Goal: Complete application form

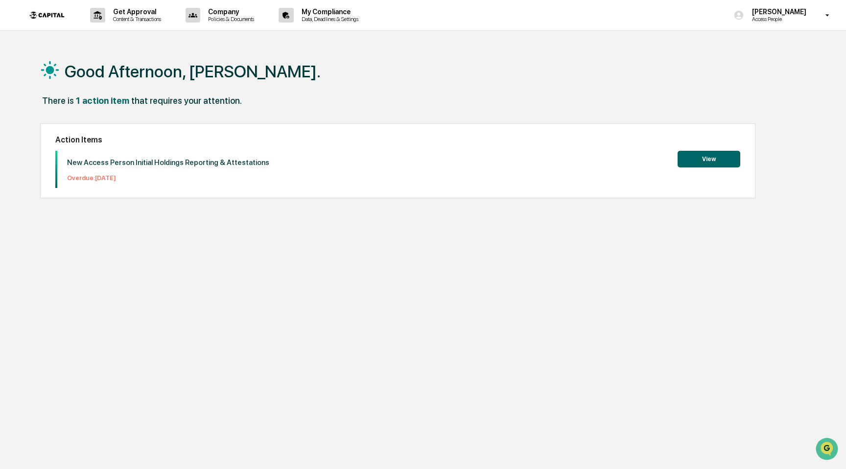
click at [726, 159] on button "View" at bounding box center [708, 159] width 63 height 17
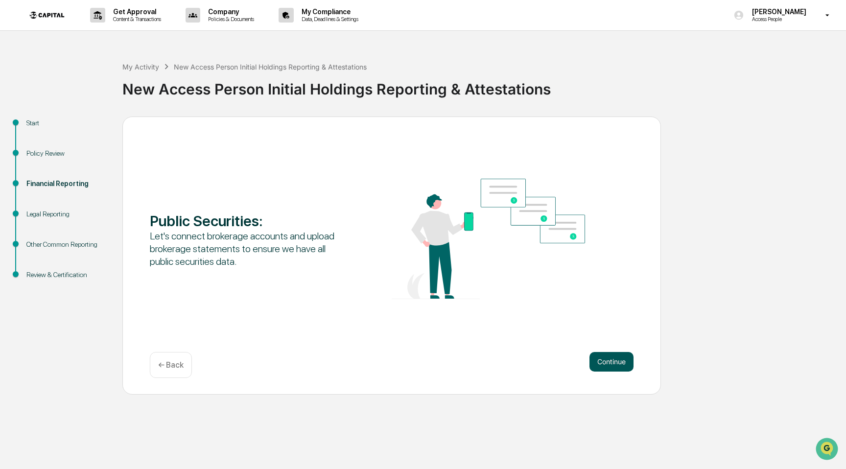
click at [602, 363] on button "Continue" at bounding box center [611, 362] width 44 height 20
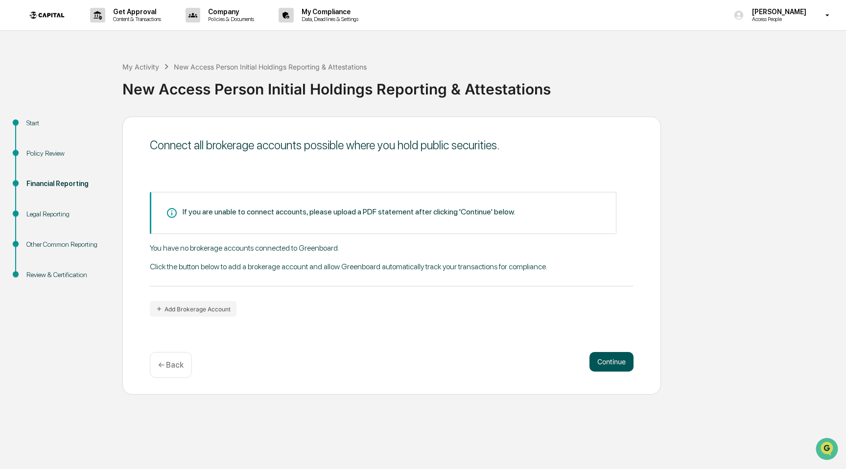
click at [615, 365] on button "Continue" at bounding box center [611, 362] width 44 height 20
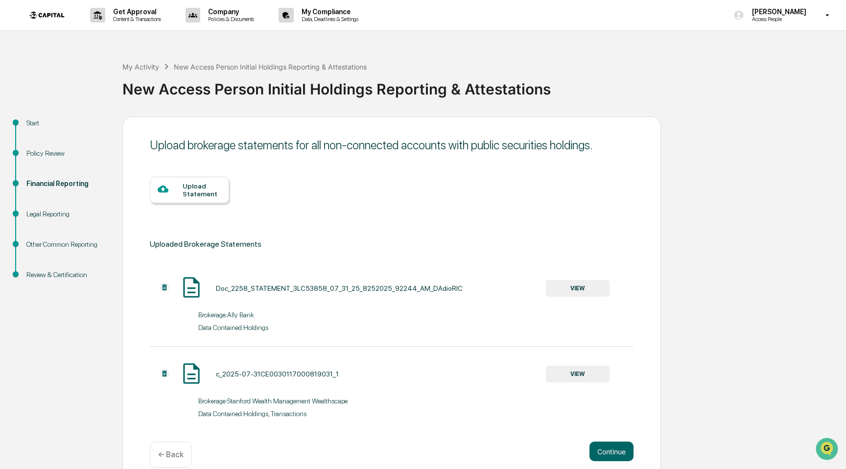
scroll to position [17, 0]
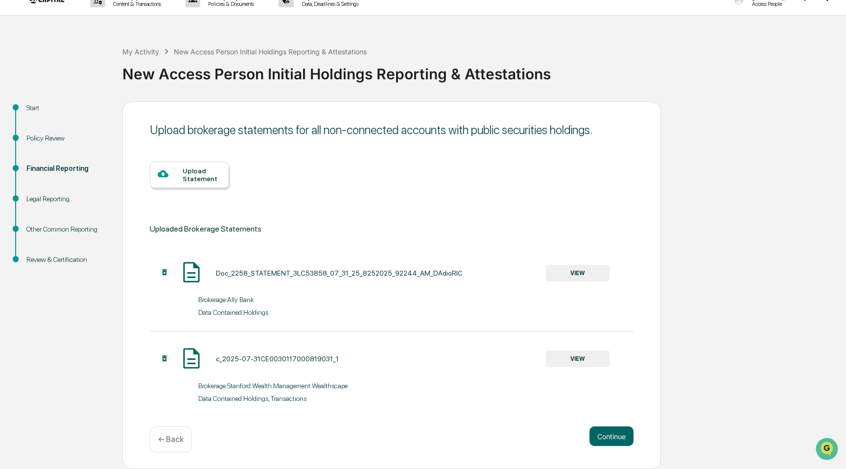
click at [609, 424] on div "Upload brokerage statements for all non-connected accounts with public securiti…" at bounding box center [391, 285] width 538 height 368
click at [607, 427] on button "Continue" at bounding box center [611, 436] width 44 height 20
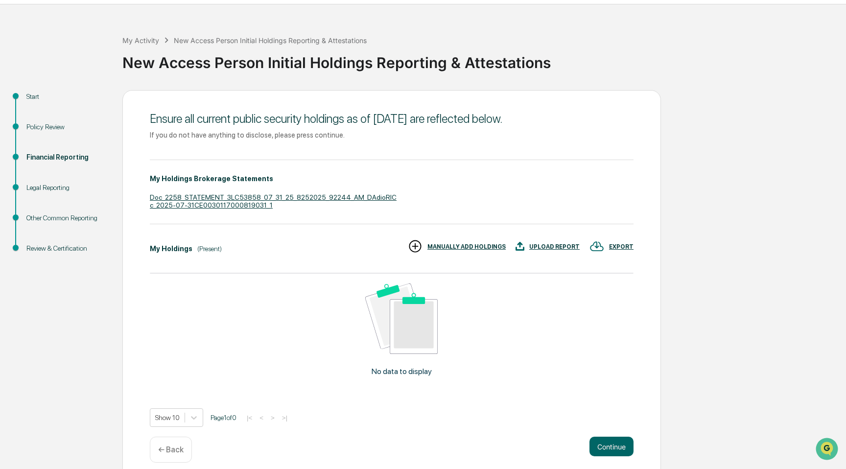
scroll to position [37, 0]
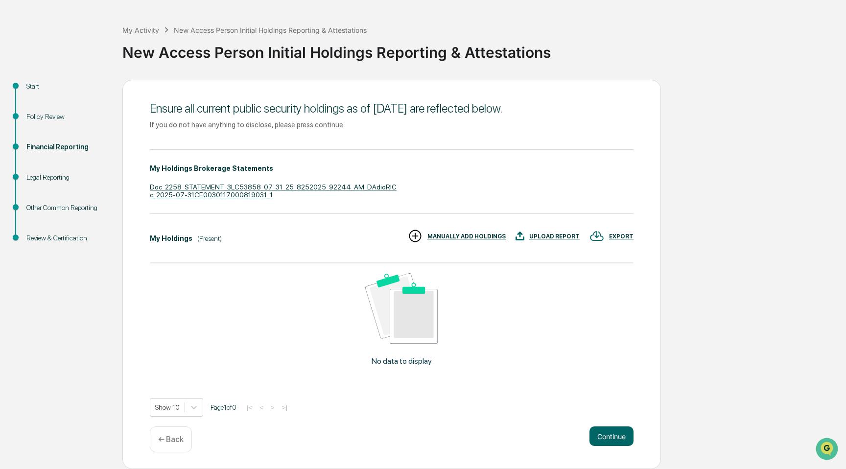
click at [600, 235] on img at bounding box center [596, 236] width 15 height 15
click at [605, 202] on div at bounding box center [423, 234] width 846 height 469
click at [593, 430] on button "Continue" at bounding box center [611, 436] width 44 height 20
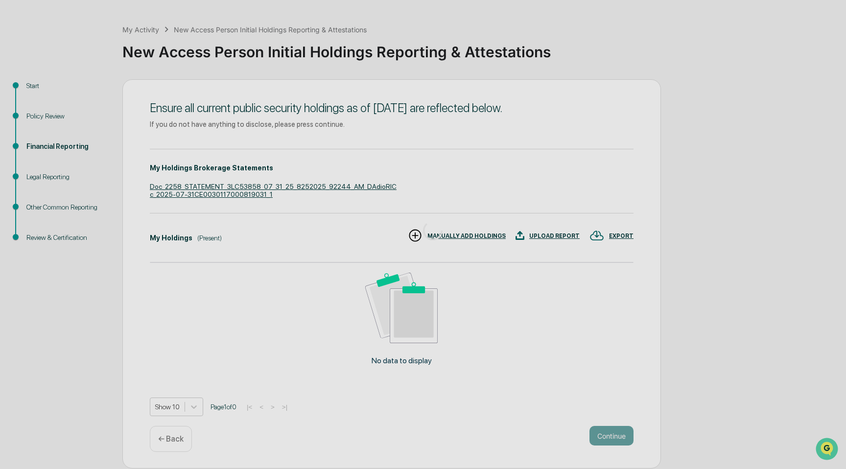
scroll to position [0, 0]
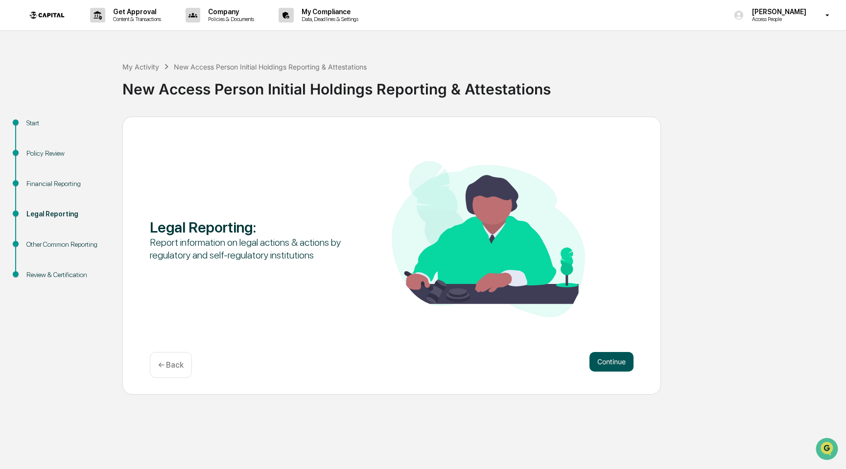
click at [602, 361] on button "Continue" at bounding box center [611, 362] width 44 height 20
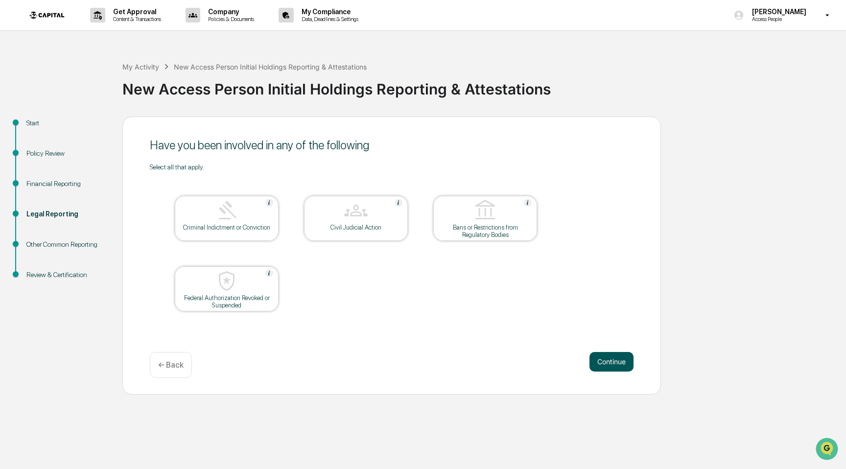
click at [617, 367] on button "Continue" at bounding box center [611, 362] width 44 height 20
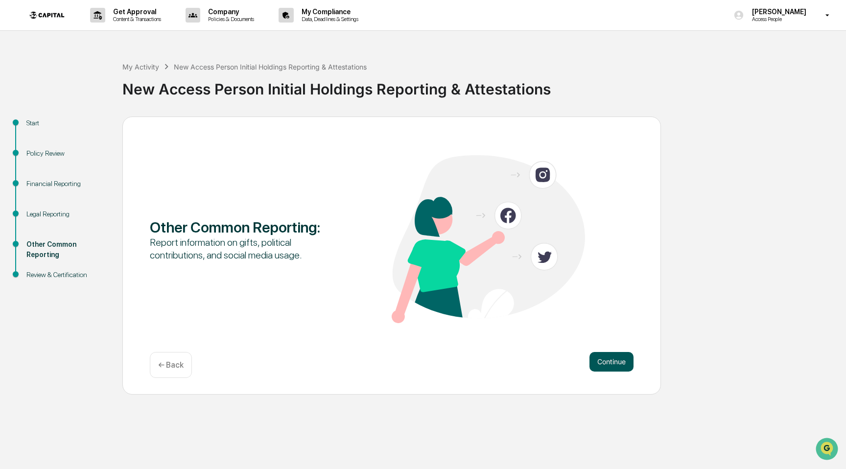
click at [617, 362] on button "Continue" at bounding box center [611, 362] width 44 height 20
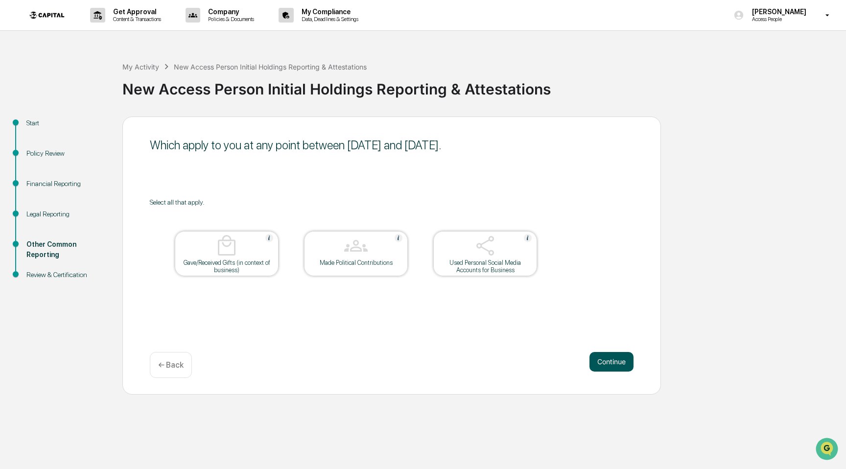
click at [610, 365] on button "Continue" at bounding box center [611, 362] width 44 height 20
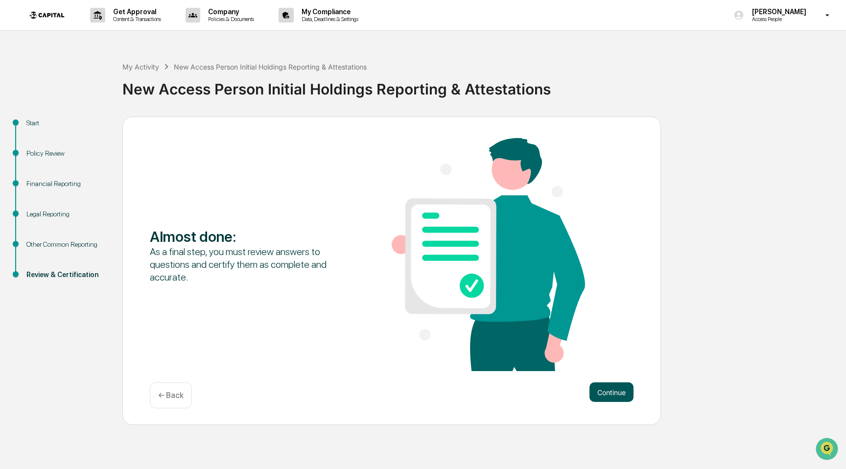
click at [597, 384] on button "Continue" at bounding box center [611, 392] width 44 height 20
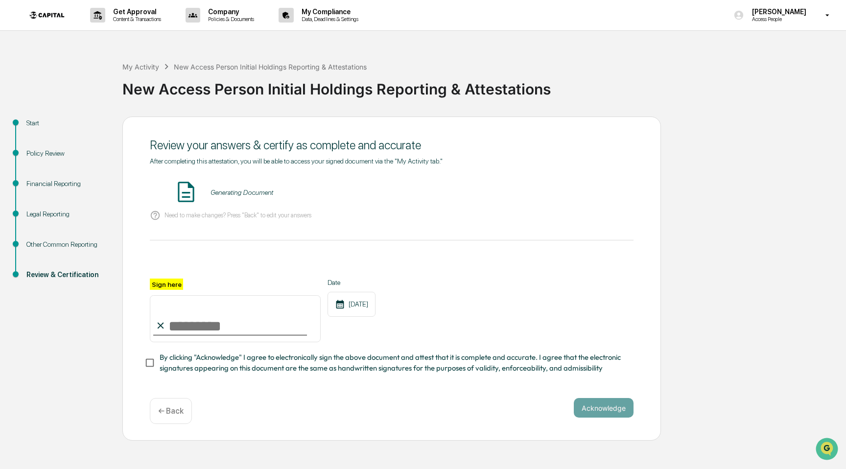
click at [293, 321] on input "Sign here" at bounding box center [235, 318] width 171 height 47
type input "**********"
click at [201, 355] on span "By clicking "Acknowledge" I agree to electronically sign the above document and…" at bounding box center [393, 363] width 466 height 22
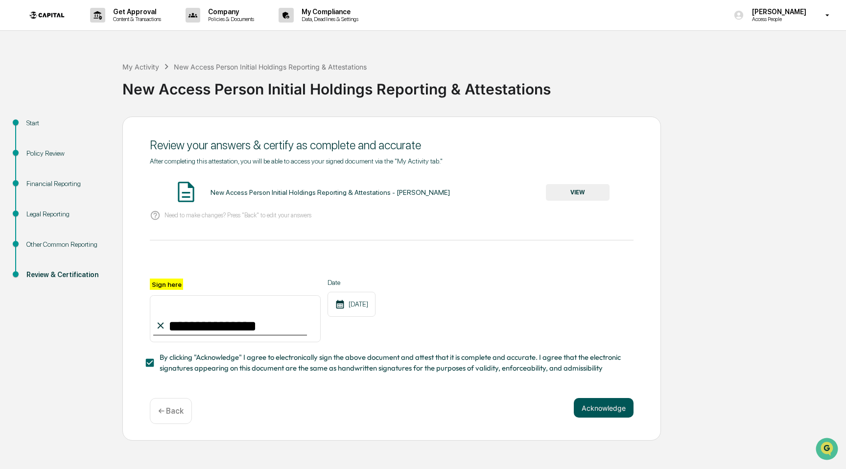
click at [605, 408] on button "Acknowledge" at bounding box center [603, 408] width 60 height 20
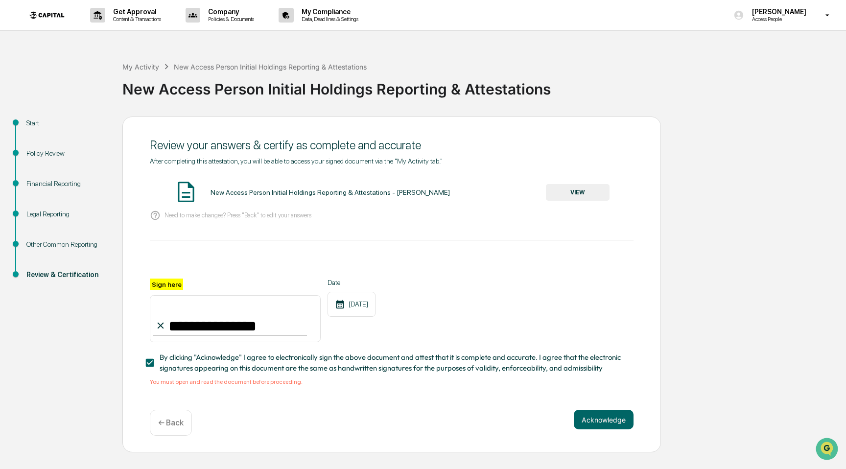
click at [588, 196] on button "VIEW" at bounding box center [578, 192] width 64 height 17
